Goal: Information Seeking & Learning: Learn about a topic

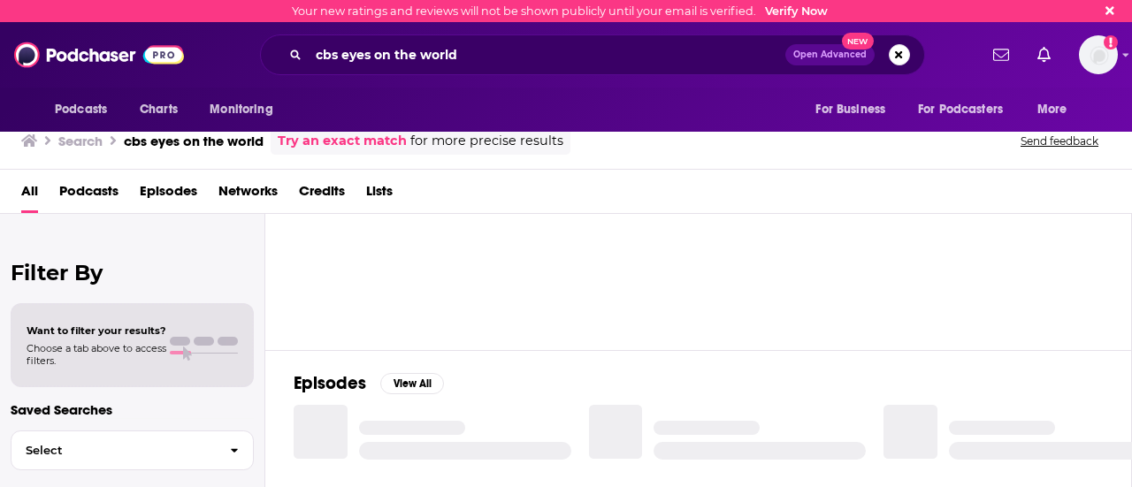
scroll to position [129, 0]
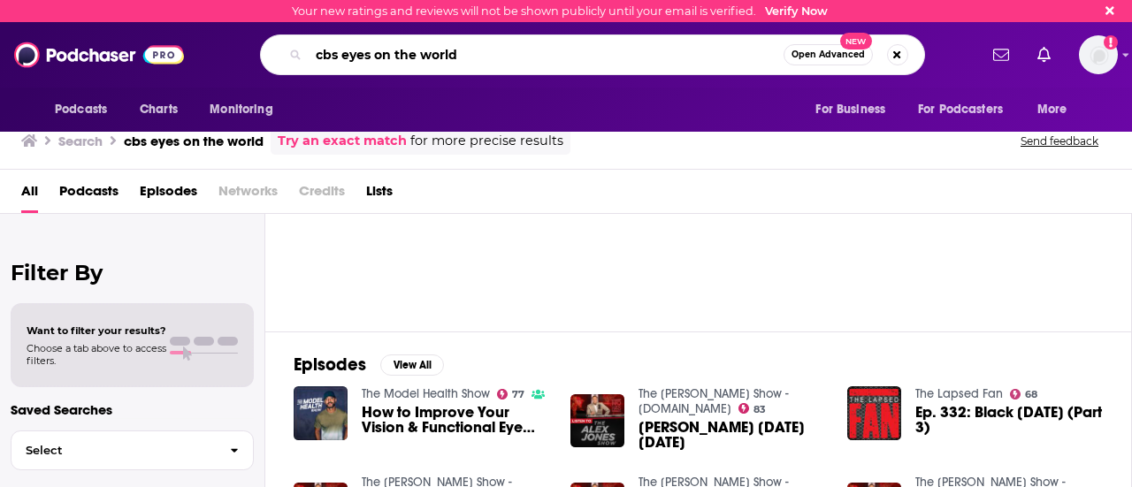
drag, startPoint x: 490, startPoint y: 42, endPoint x: 288, endPoint y: 60, distance: 202.4
click at [288, 60] on div "cbs eyes on the world Open Advanced New" at bounding box center [592, 54] width 665 height 41
type input "[PERSON_NAME]"
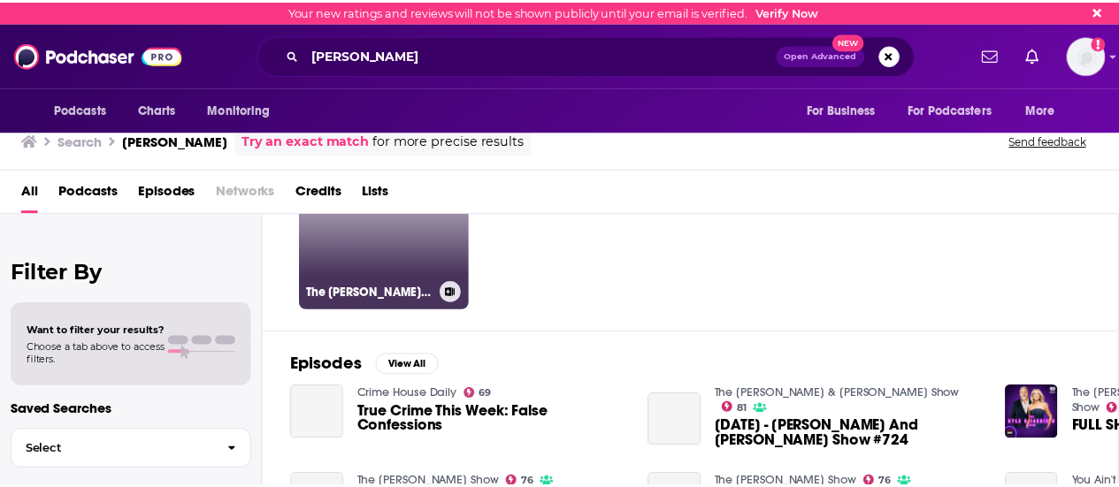
scroll to position [19, 0]
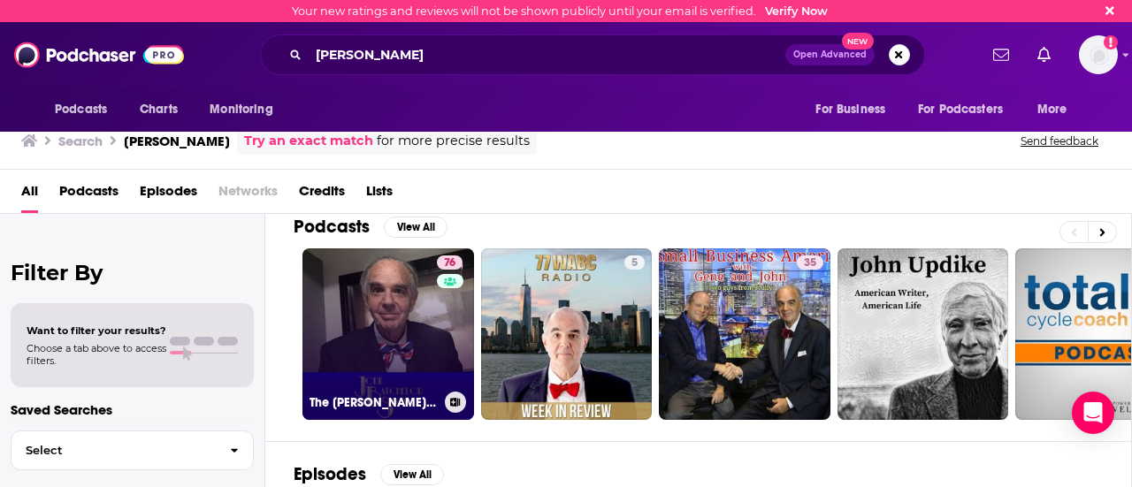
click at [382, 374] on link "76 The [PERSON_NAME] Show" at bounding box center [388, 334] width 172 height 172
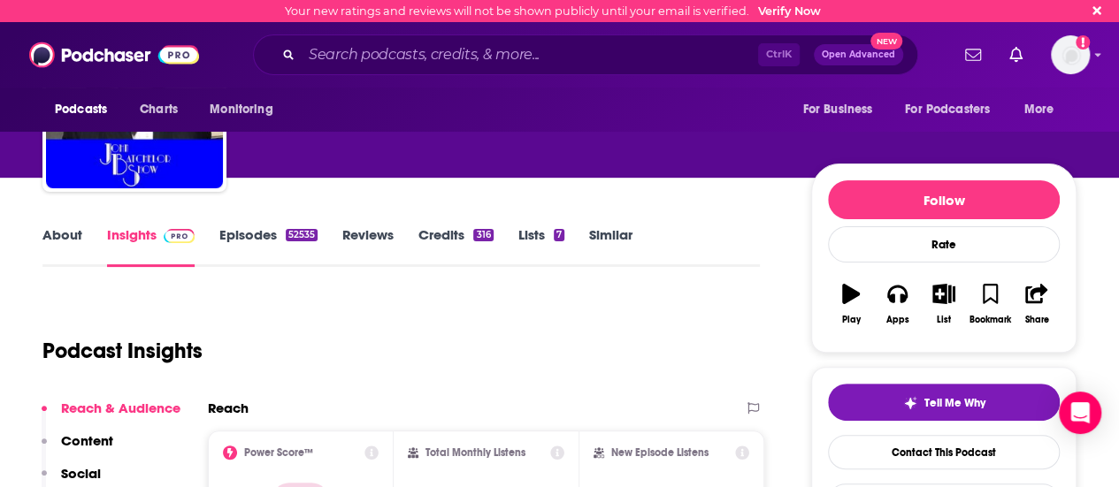
scroll to position [112, 0]
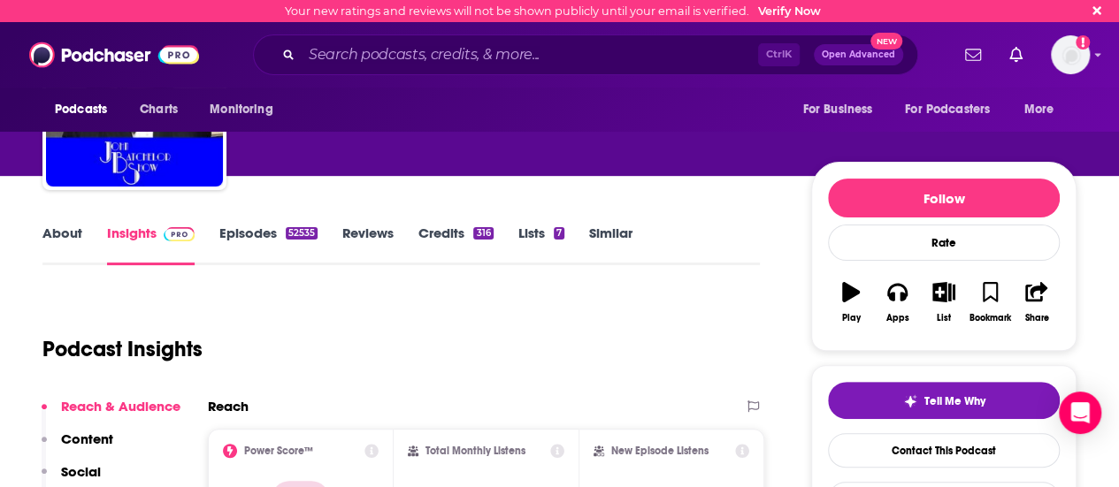
click at [265, 235] on link "Episodes 52535" at bounding box center [268, 245] width 98 height 41
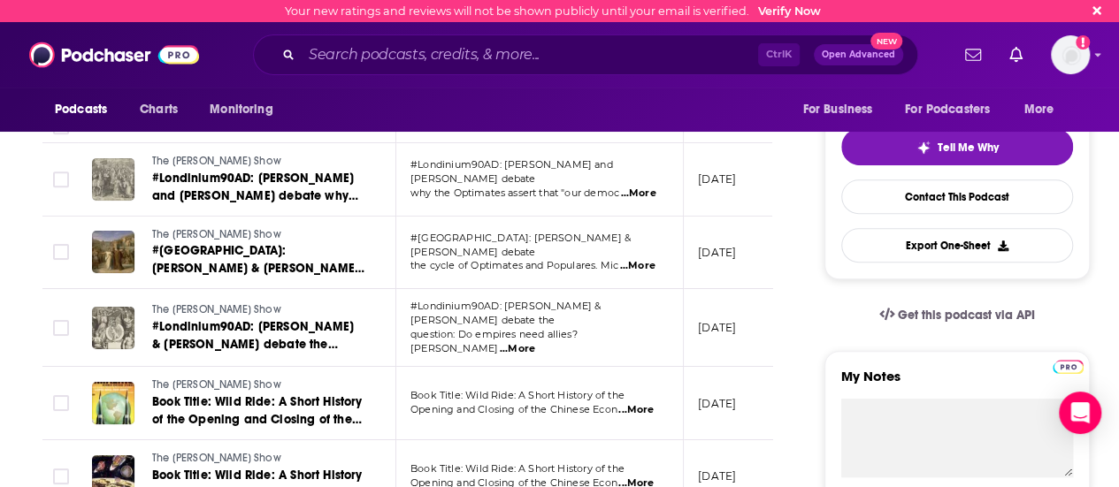
scroll to position [370, 0]
